Goal: Task Accomplishment & Management: Manage account settings

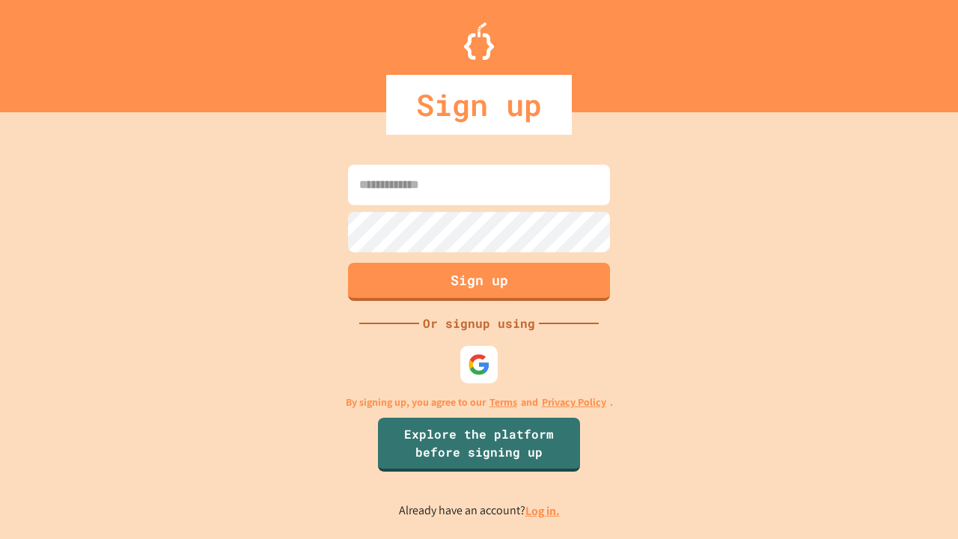
click at [544, 511] on link "Log in." at bounding box center [543, 511] width 34 height 16
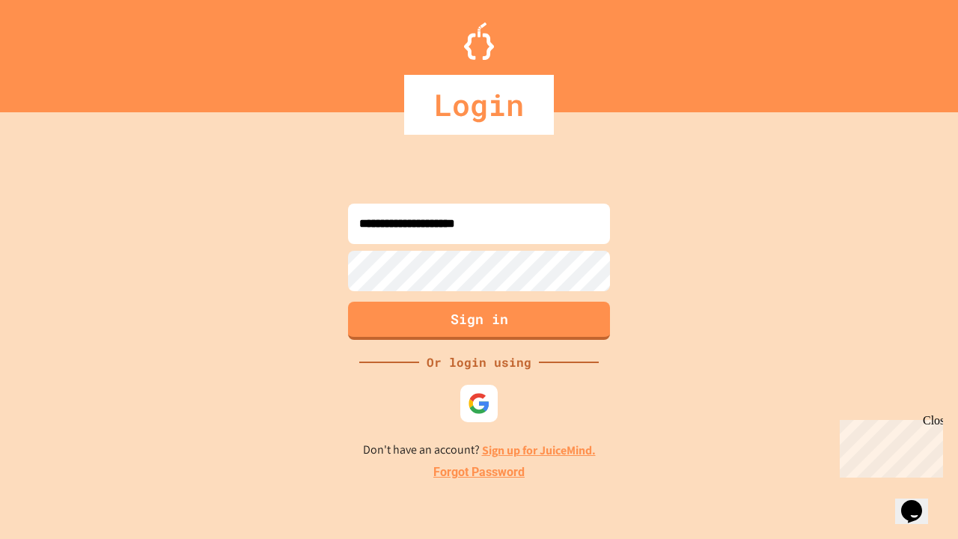
type input "**********"
